Goal: Find specific page/section: Find specific page/section

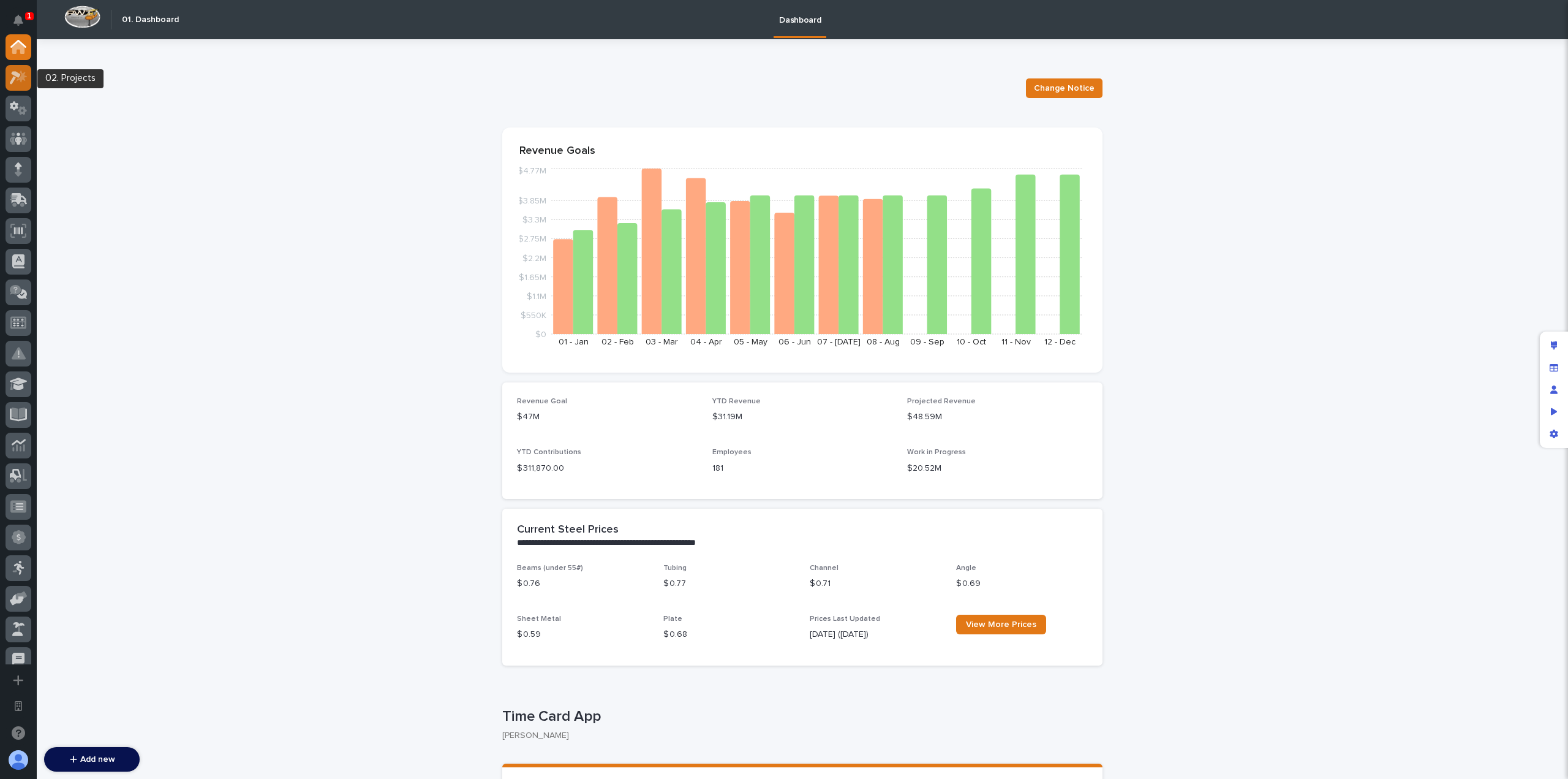
click at [24, 85] on div at bounding box center [18, 78] width 26 height 26
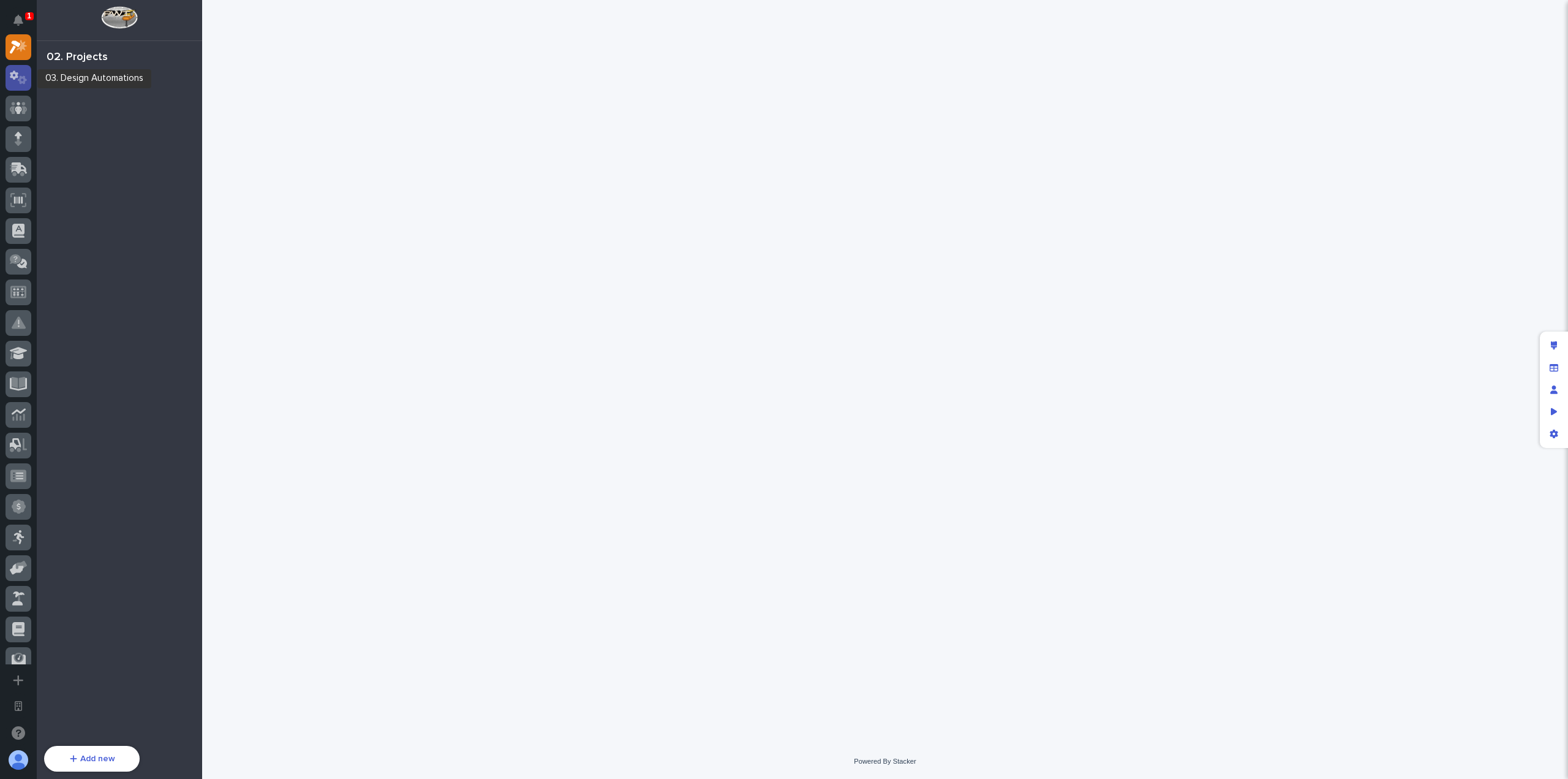
click at [25, 84] on icon at bounding box center [18, 78] width 17 height 14
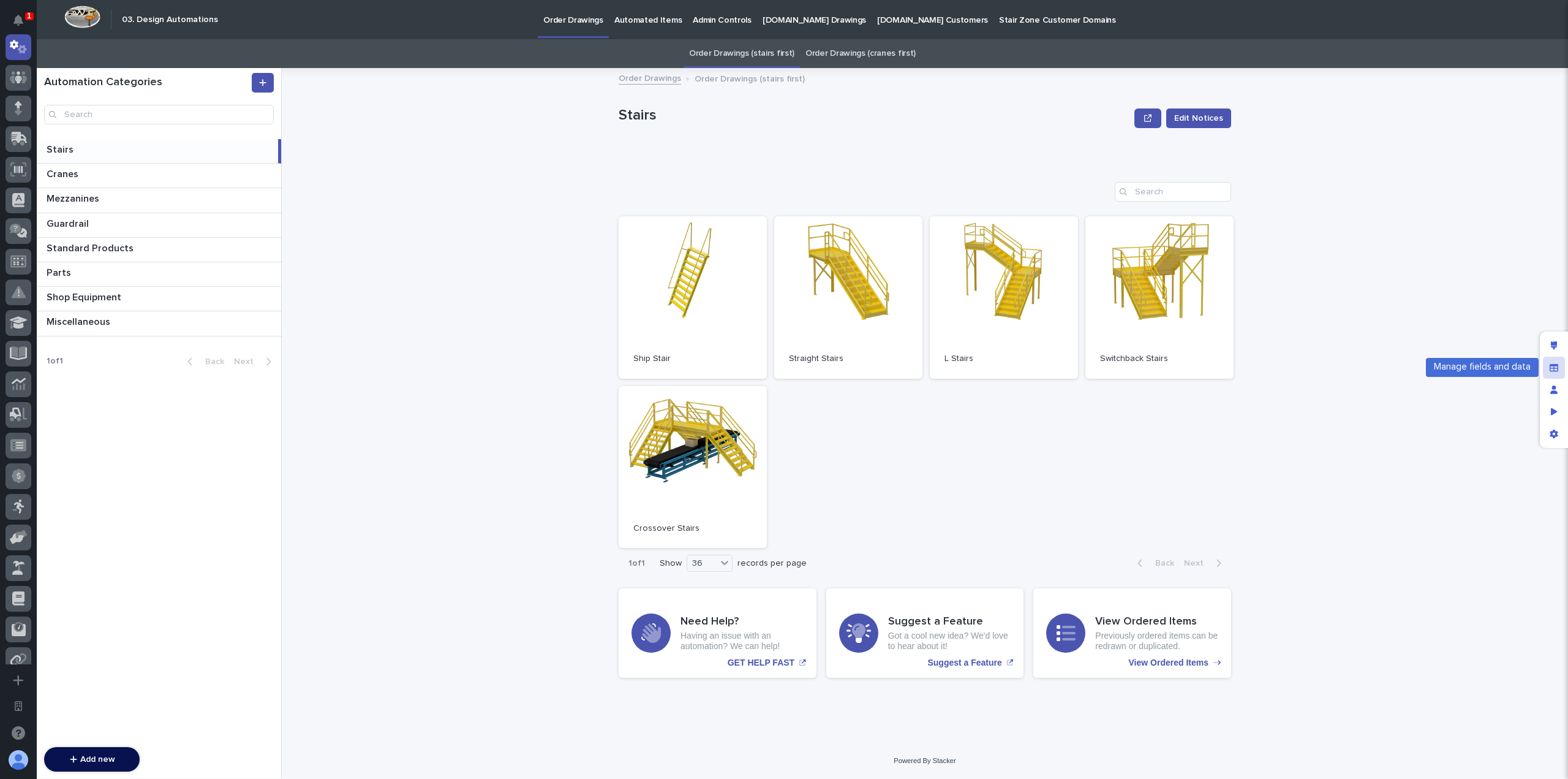
click at [1552, 371] on icon "Manage fields and data" at bounding box center [1554, 368] width 9 height 9
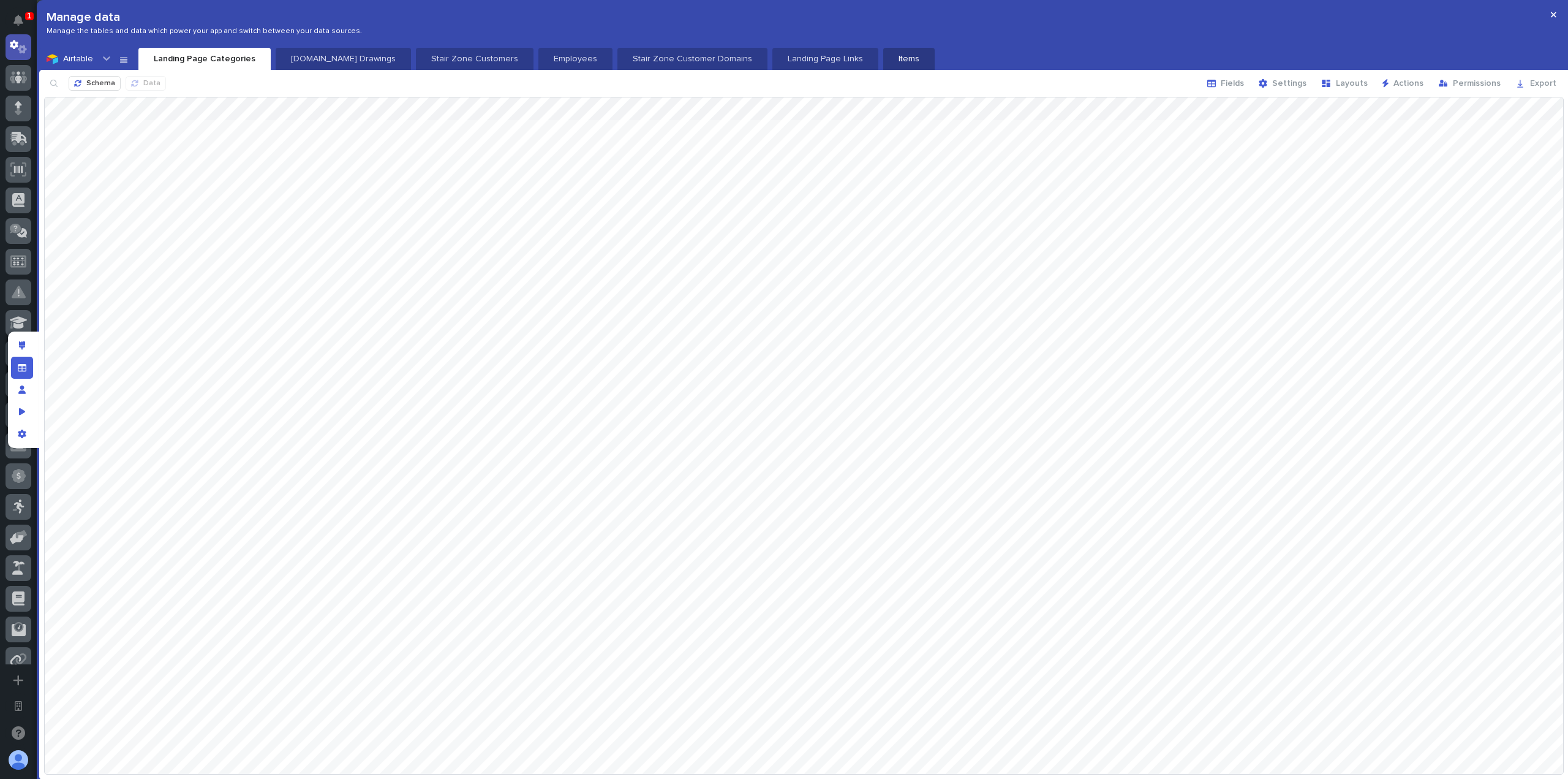
click at [890, 55] on p "Items" at bounding box center [909, 58] width 37 height 12
click at [1238, 88] on span "Fields" at bounding box center [1232, 84] width 24 height 9
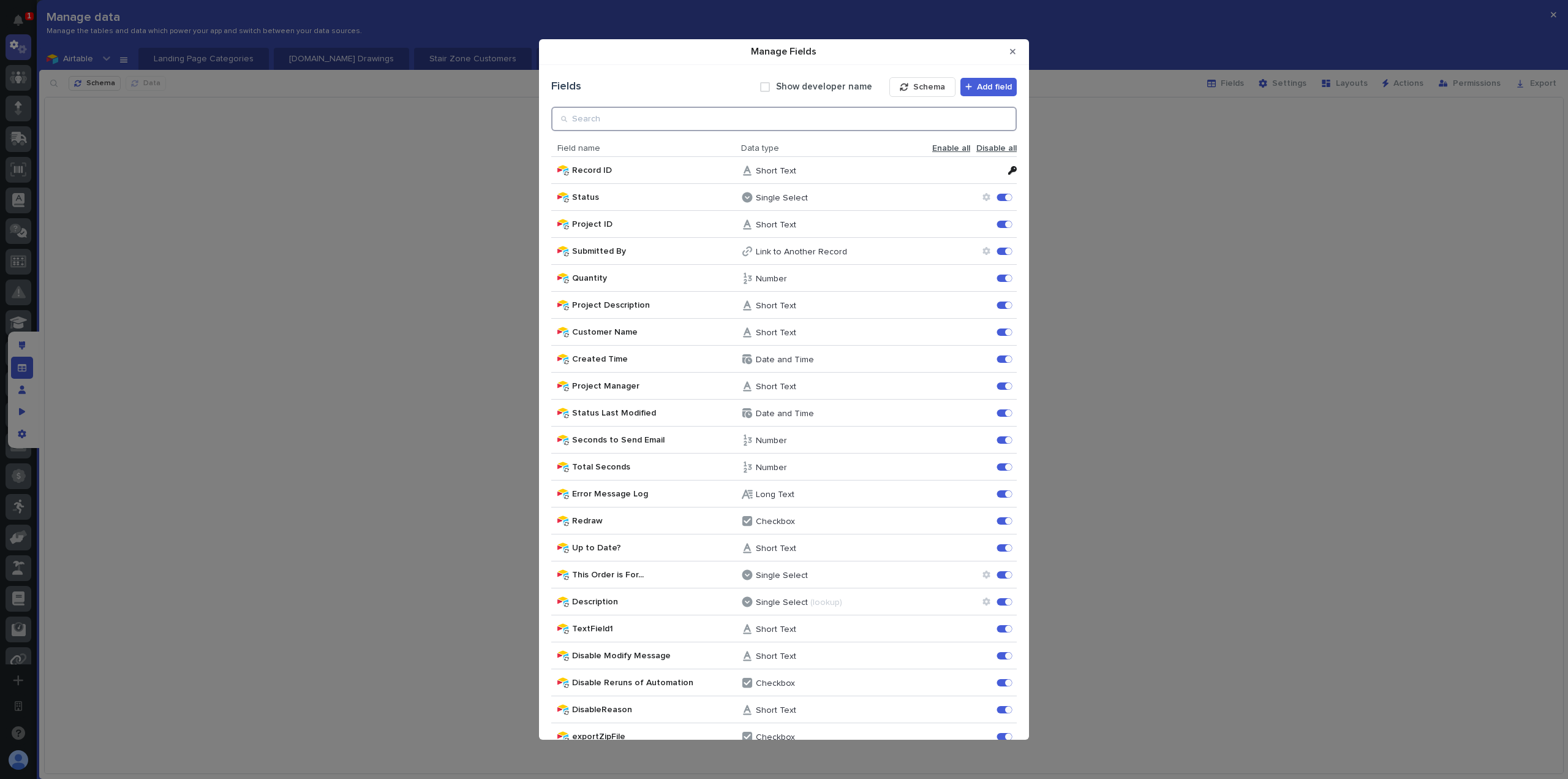
click at [954, 119] on input "Manage Fields" at bounding box center [784, 119] width 465 height 24
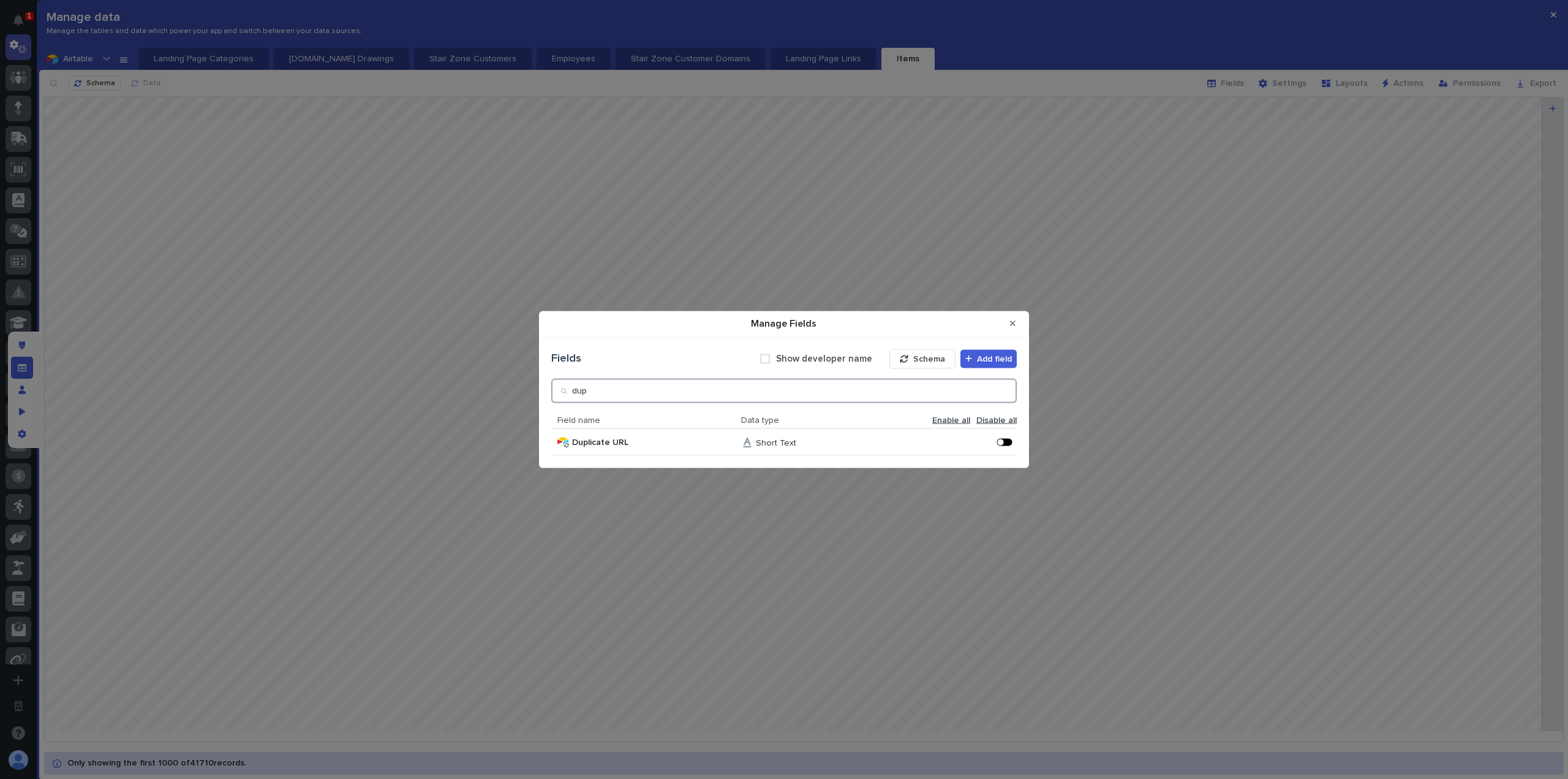
type input "dup"
click at [1008, 442] on div "Manage Fields" at bounding box center [1008, 443] width 3 height 3
drag, startPoint x: 1013, startPoint y: 325, endPoint x: 1026, endPoint y: 315, distance: 16.4
click at [1014, 325] on icon "Close Modal" at bounding box center [1012, 323] width 5 height 9
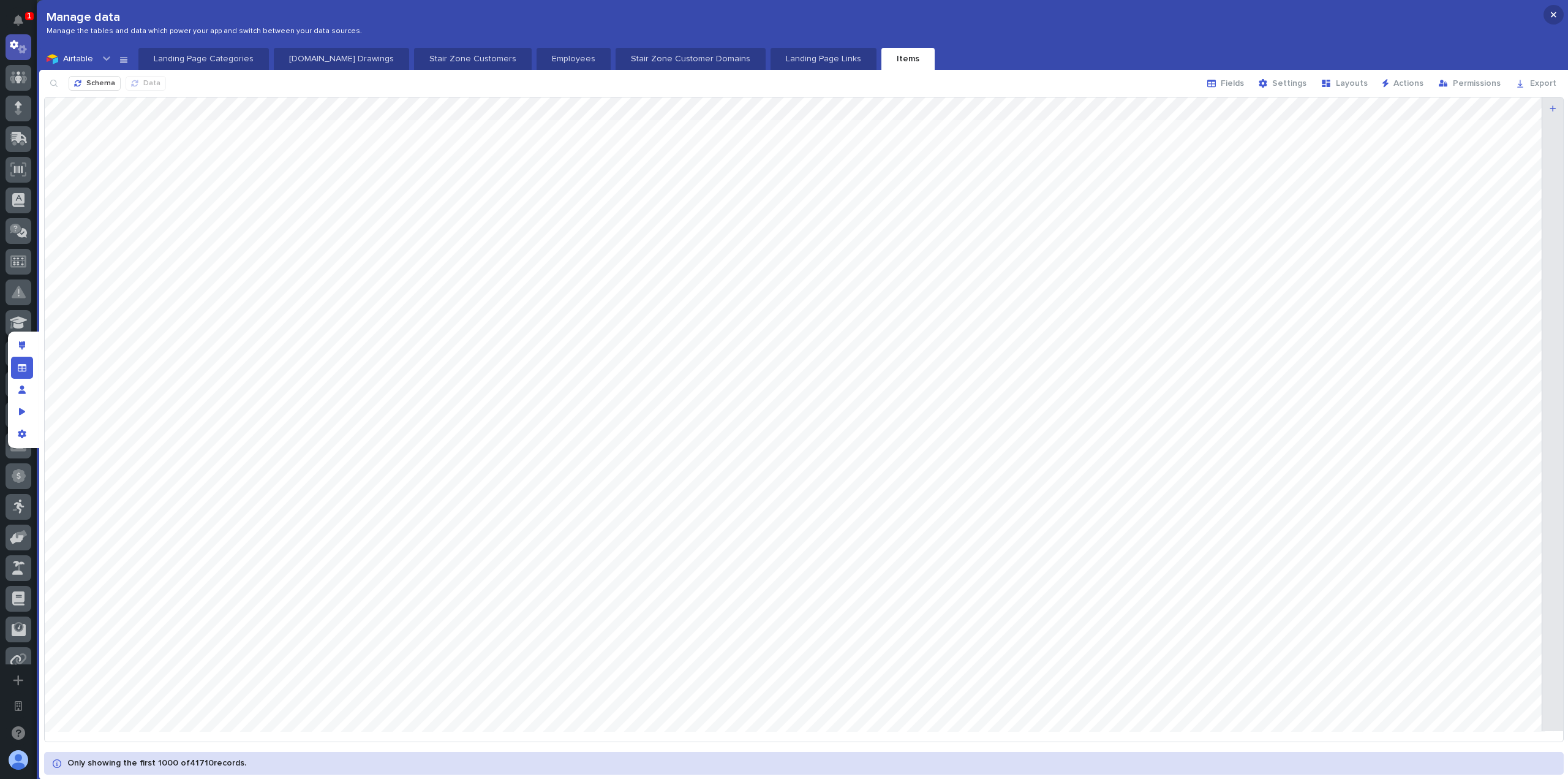
click at [1557, 14] on button "button" at bounding box center [1553, 15] width 20 height 19
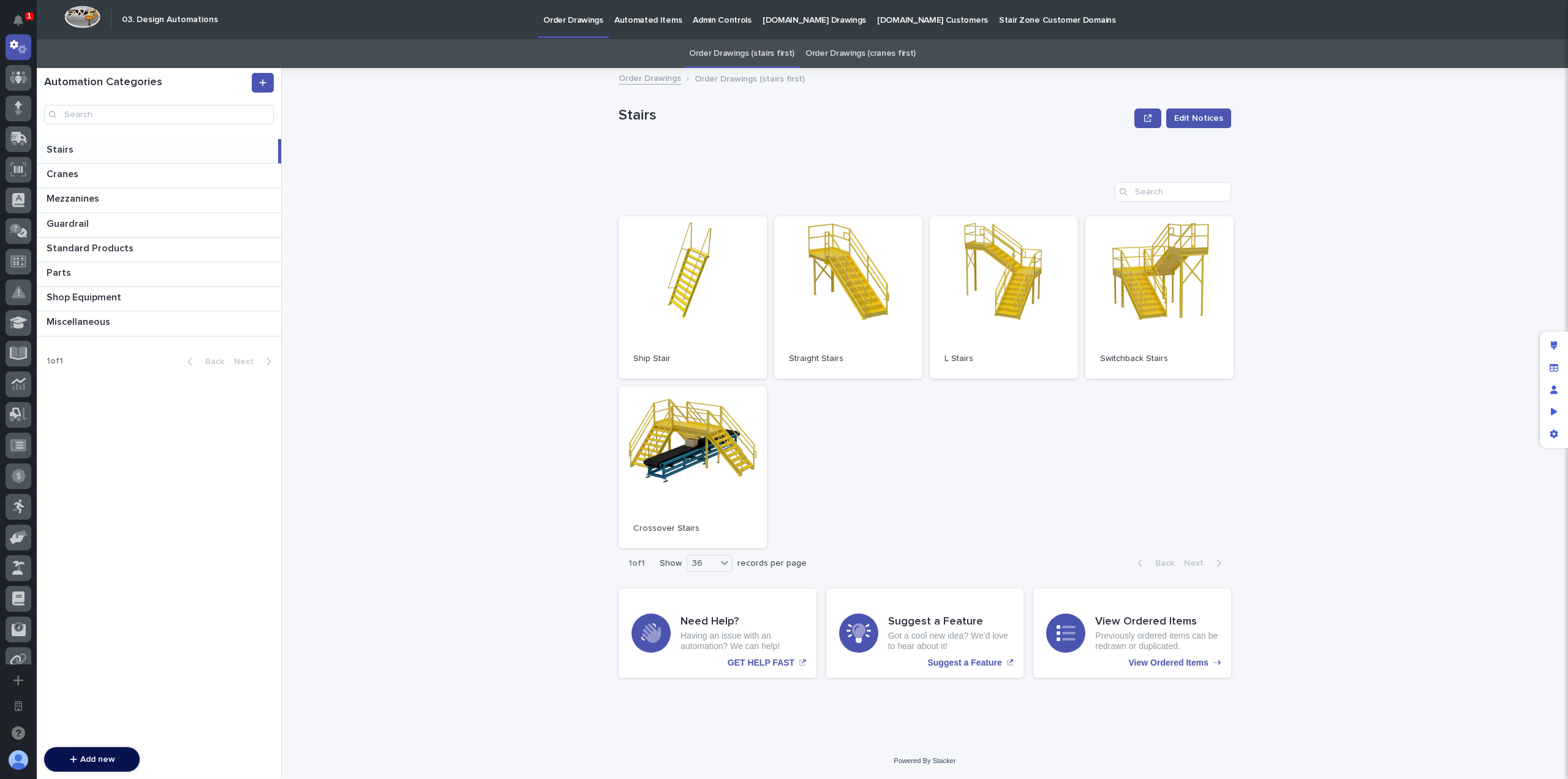
click at [637, 31] on link "Automated Items" at bounding box center [648, 19] width 78 height 38
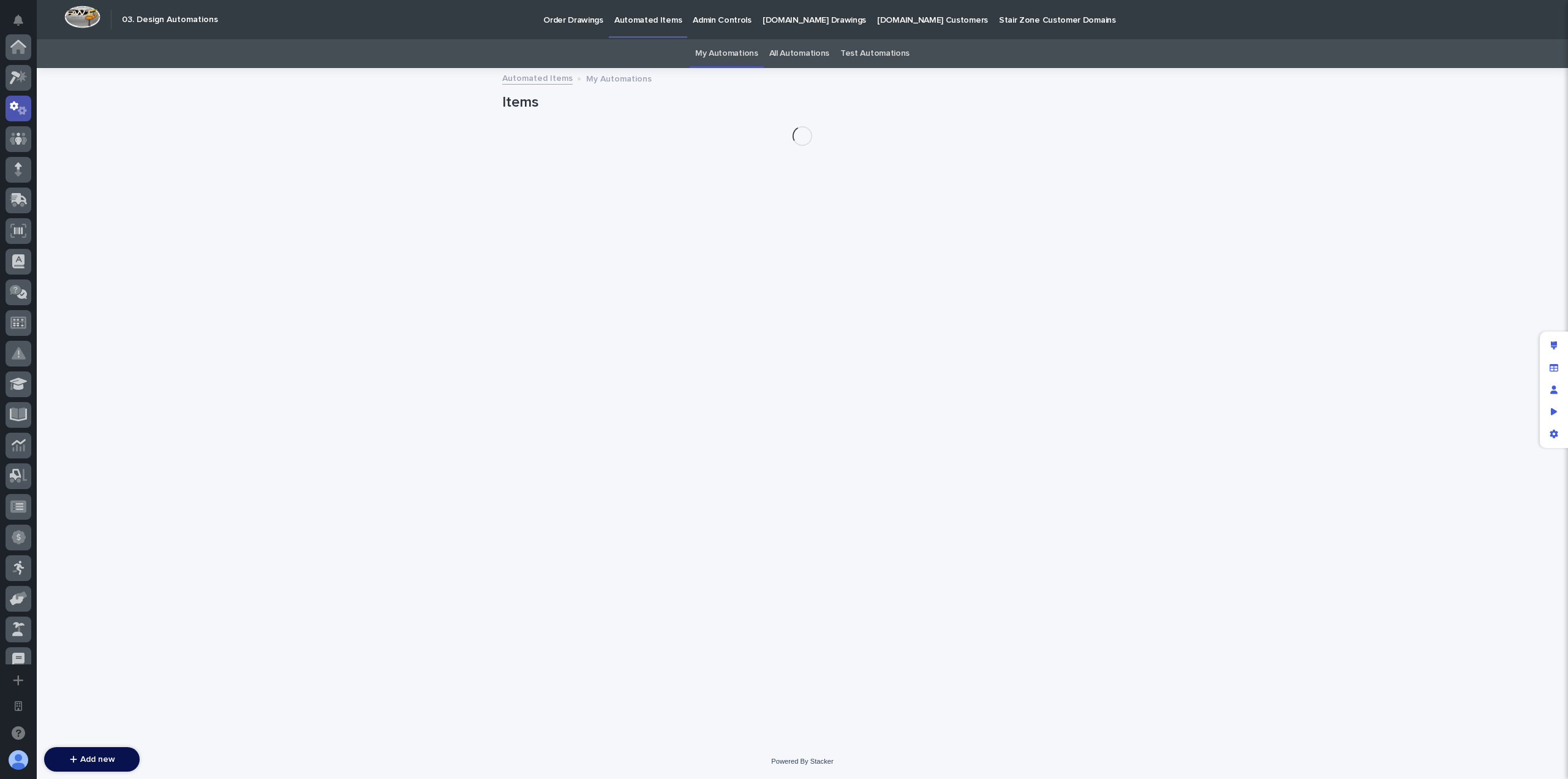
scroll to position [61, 0]
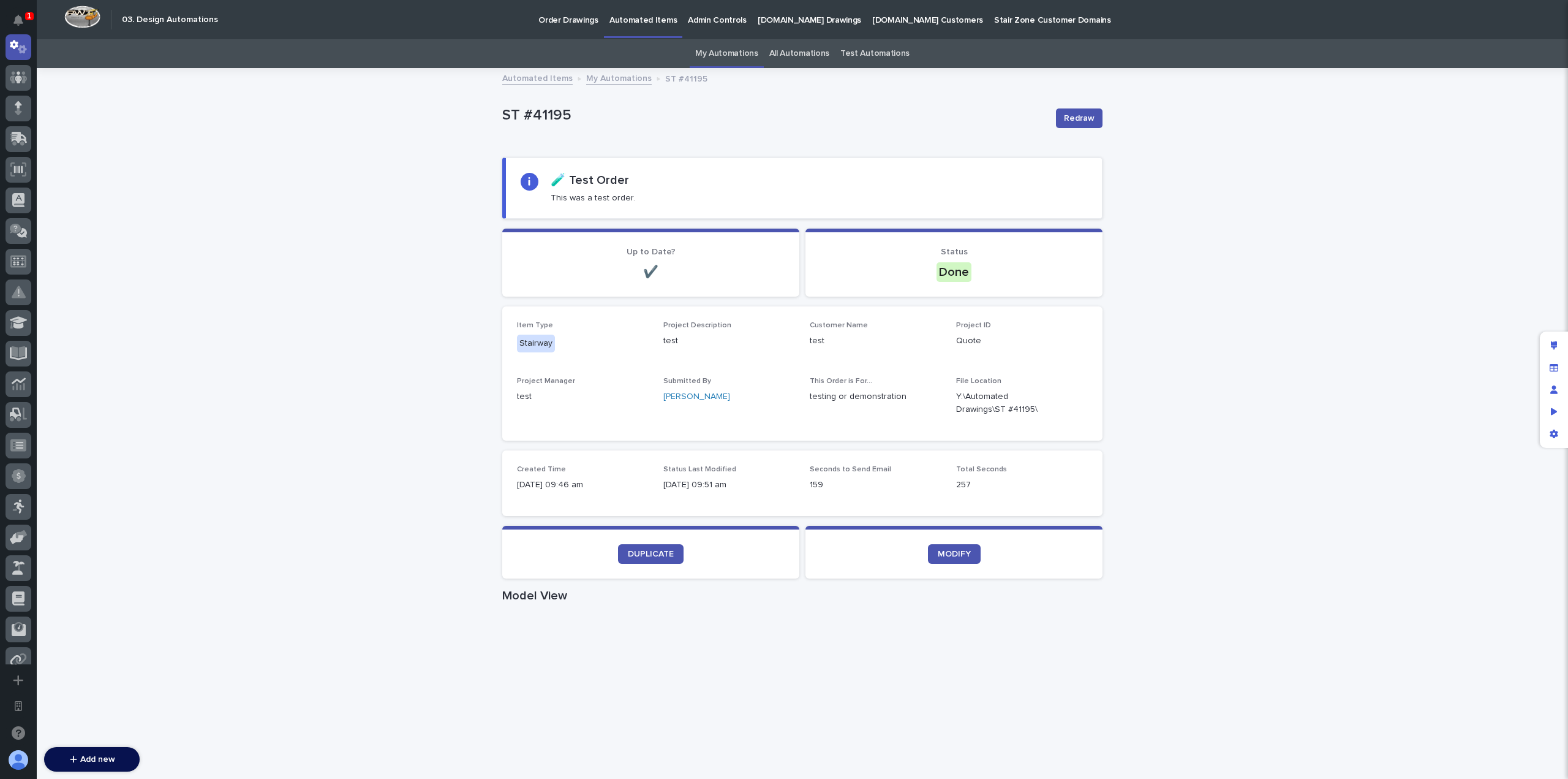
click at [380, 352] on div "Loading... Saving… Loading... Saving… ST #41195 Redraw ST #41195 Redraw Sorry, …" at bounding box center [802, 744] width 1531 height 1351
click at [556, 8] on p "Order Drawings" at bounding box center [568, 13] width 60 height 26
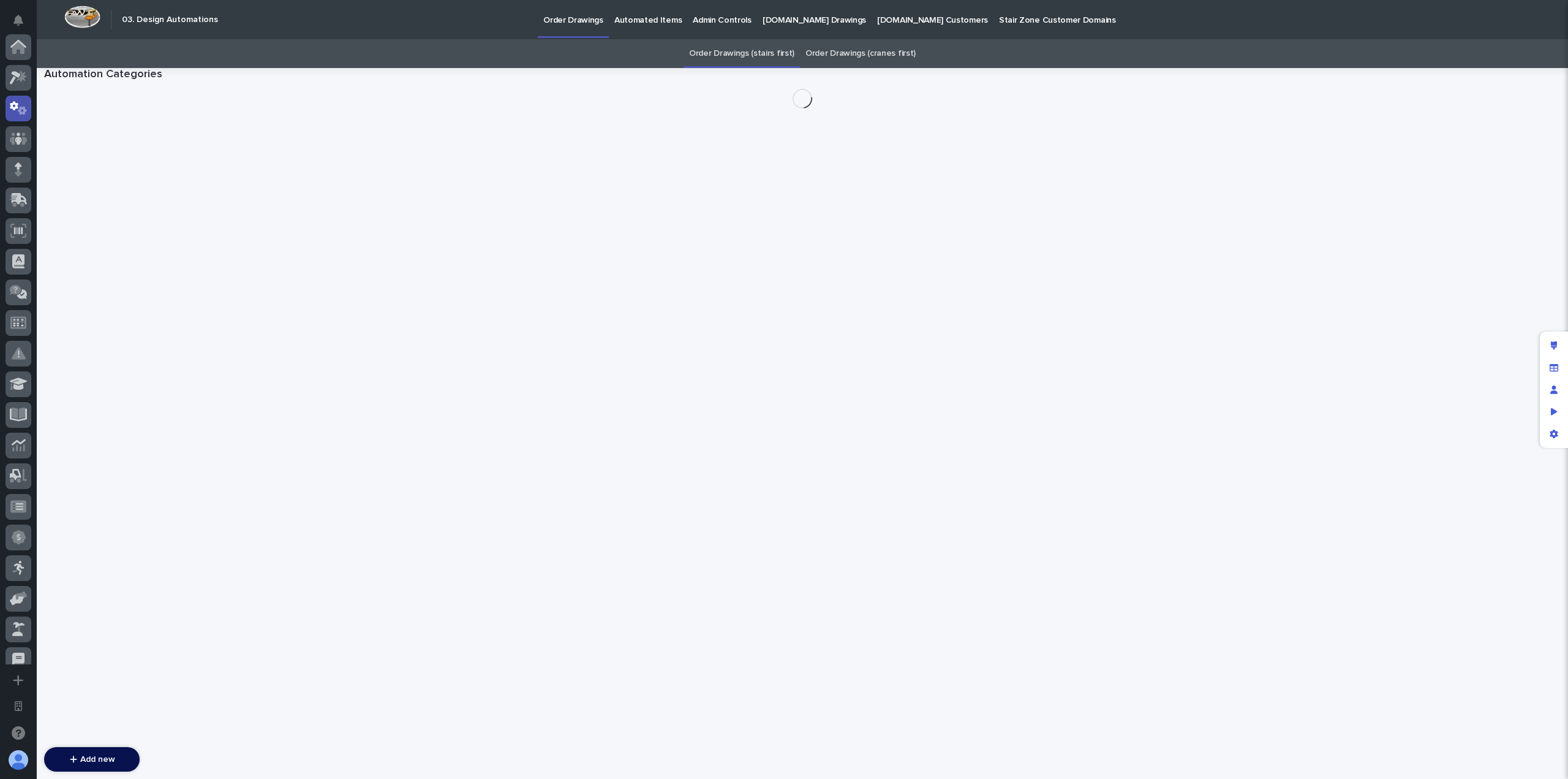
scroll to position [61, 0]
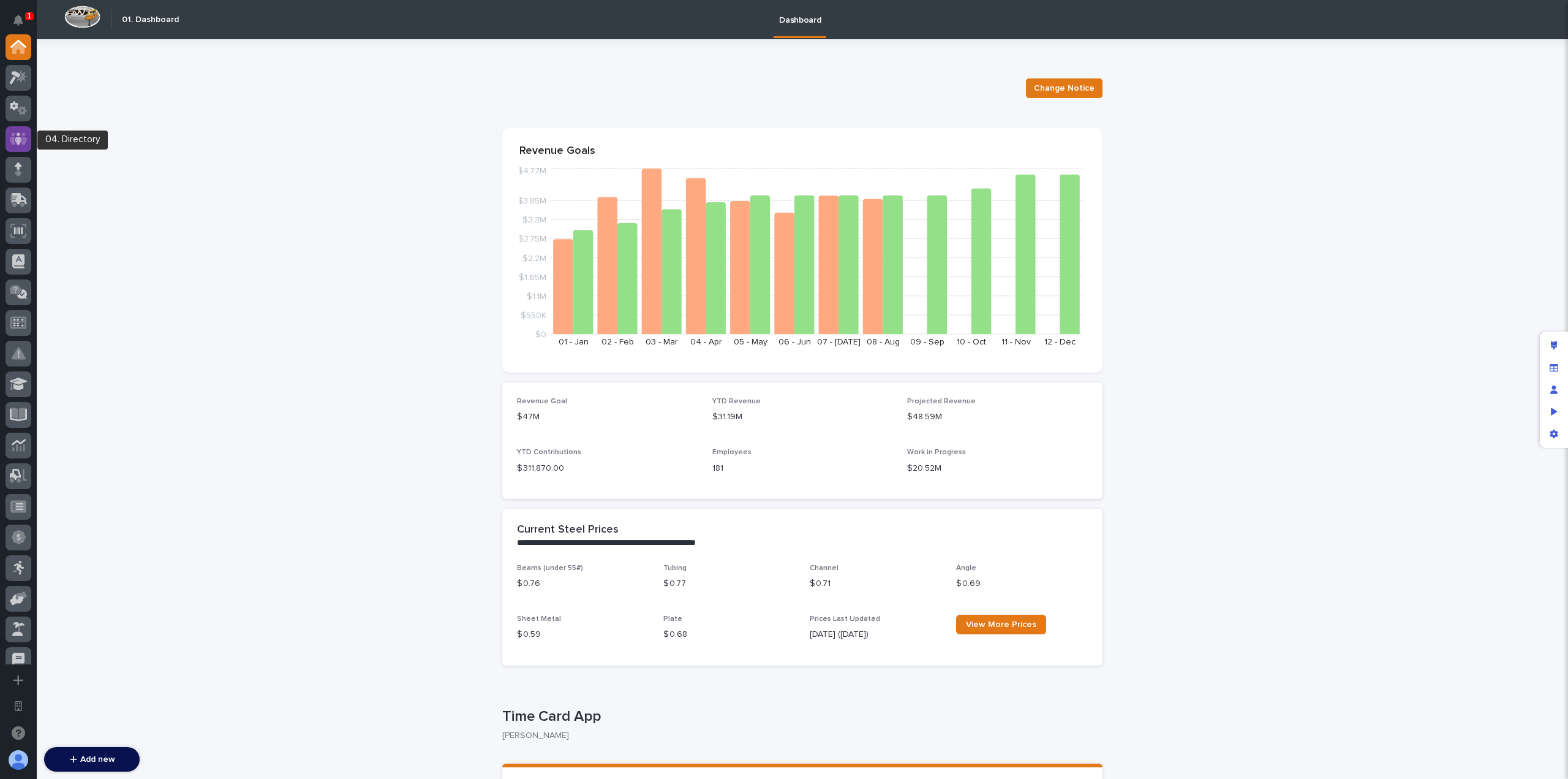
click at [23, 129] on div at bounding box center [18, 139] width 26 height 26
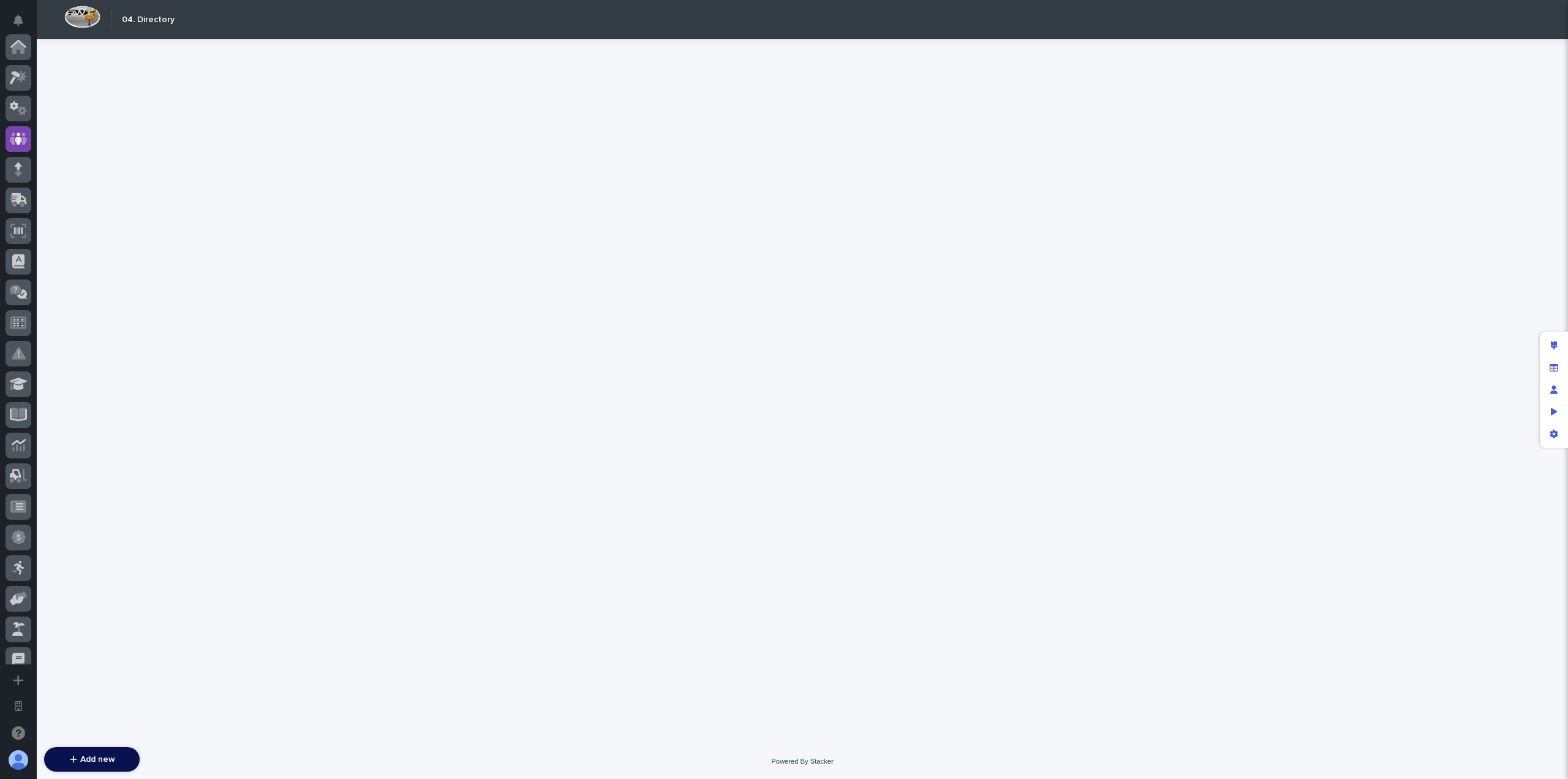
scroll to position [91, 0]
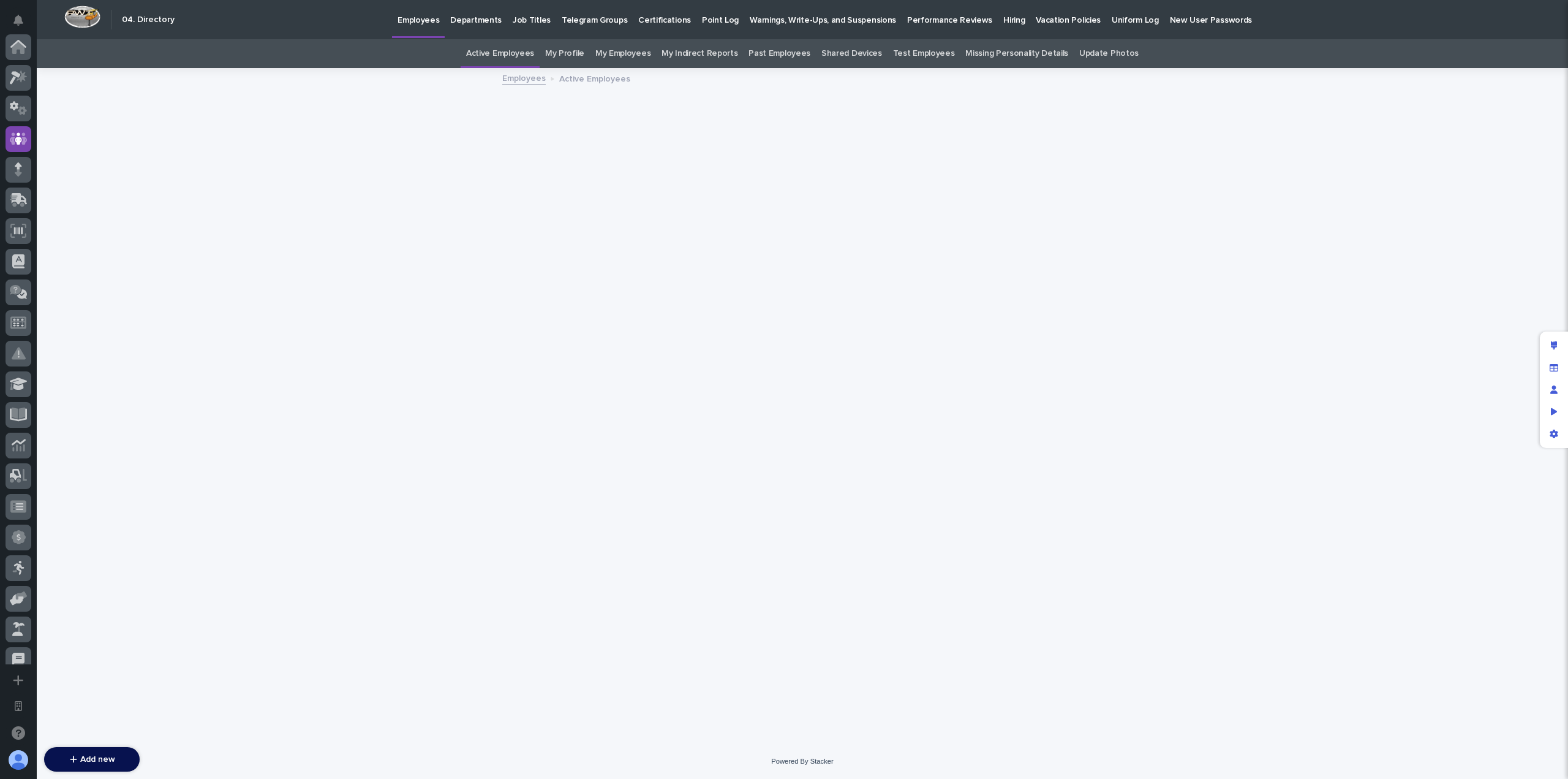
scroll to position [91, 0]
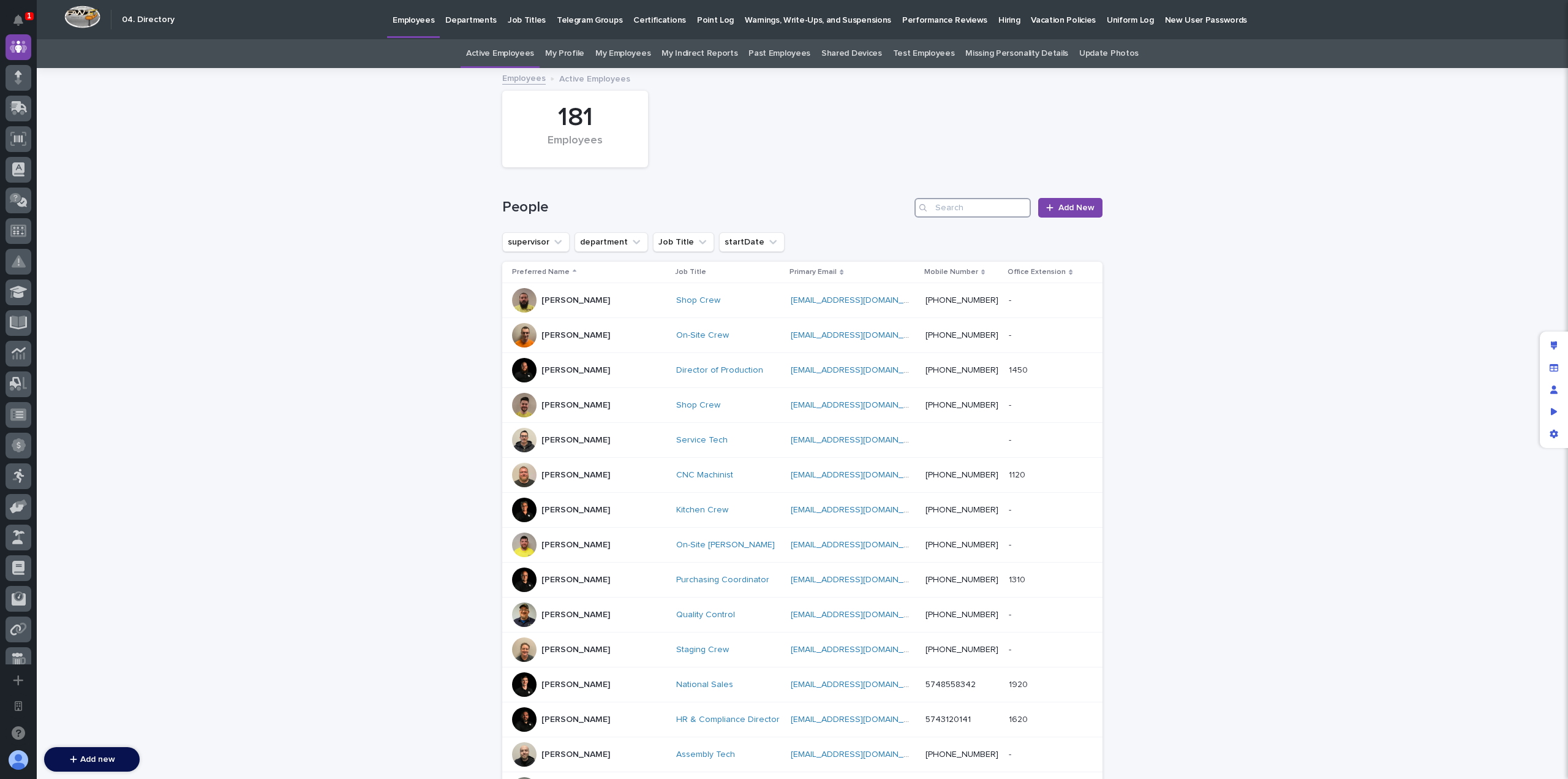
click at [938, 201] on input "Search" at bounding box center [973, 207] width 117 height 19
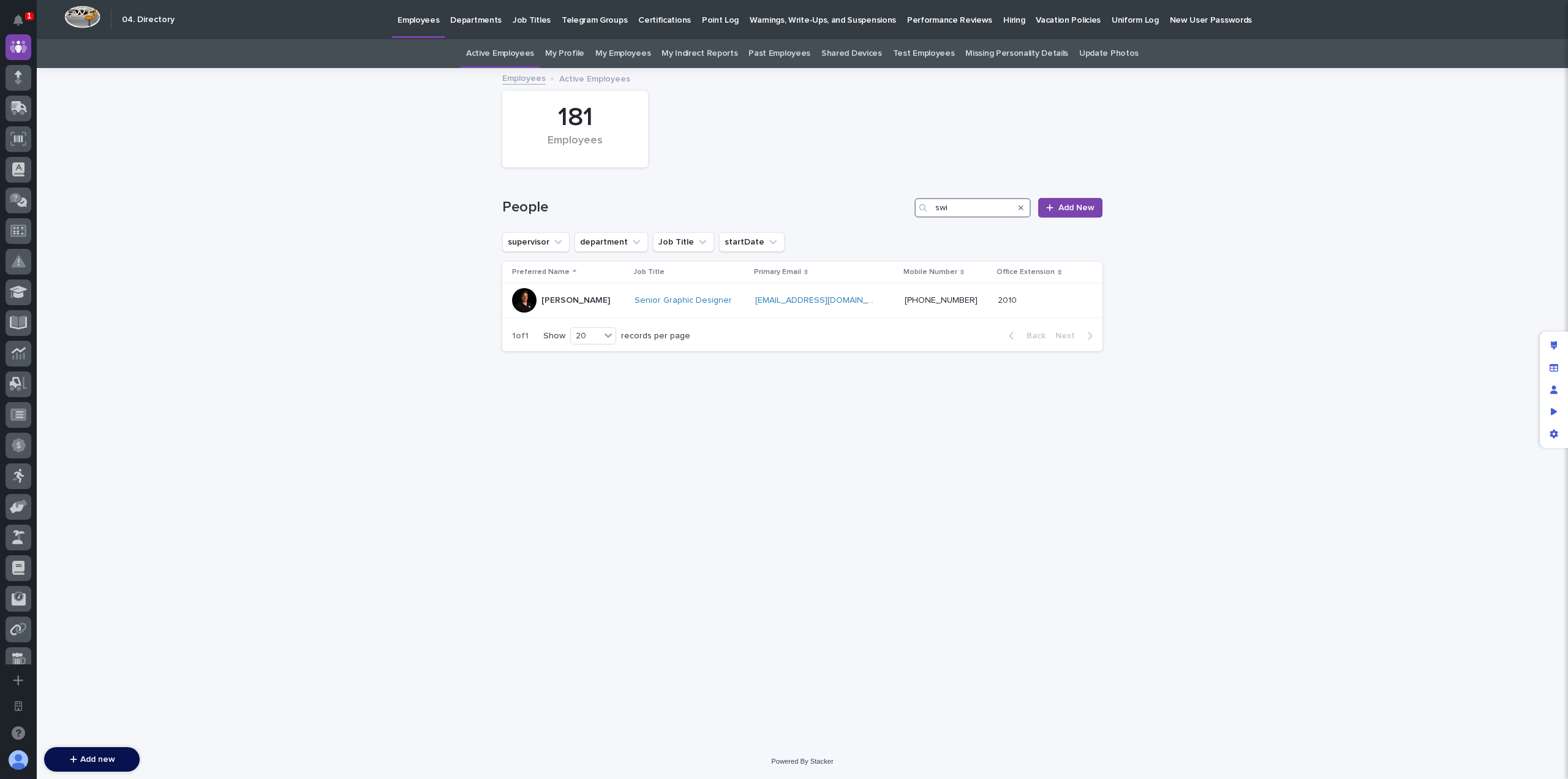
type input "swi"
click at [741, 418] on div "Loading... Saving… Loading... Saving… 181 Employees People swi Add New supervis…" at bounding box center [802, 390] width 612 height 644
